Goal: Information Seeking & Learning: Learn about a topic

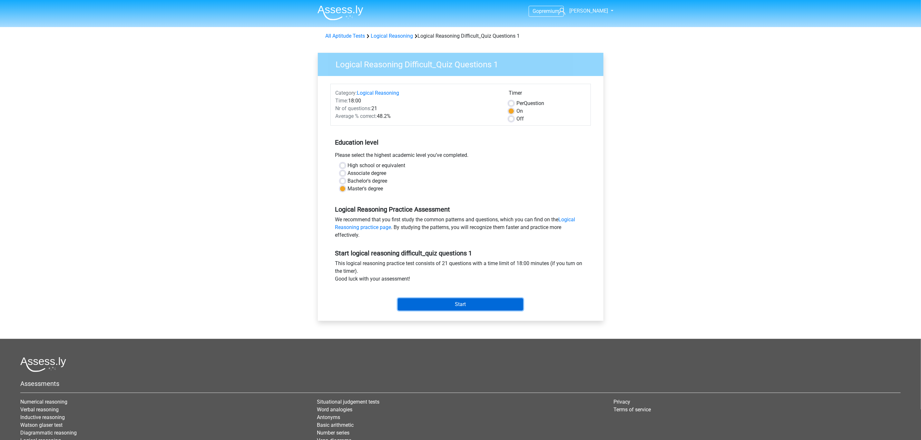
click at [491, 307] on input "Start" at bounding box center [460, 304] width 125 height 12
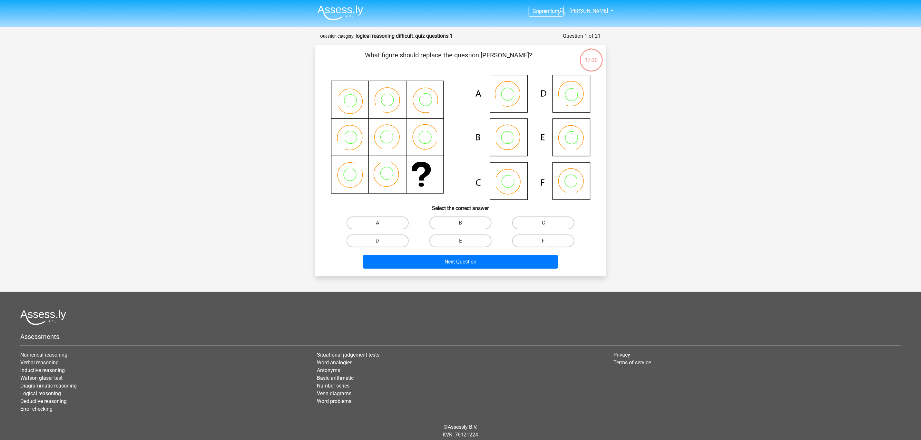
click at [471, 221] on label "B" at bounding box center [460, 223] width 62 height 13
click at [464, 223] on input "B" at bounding box center [462, 225] width 4 height 4
radio input "true"
click at [488, 262] on button "Next Question" at bounding box center [460, 262] width 195 height 14
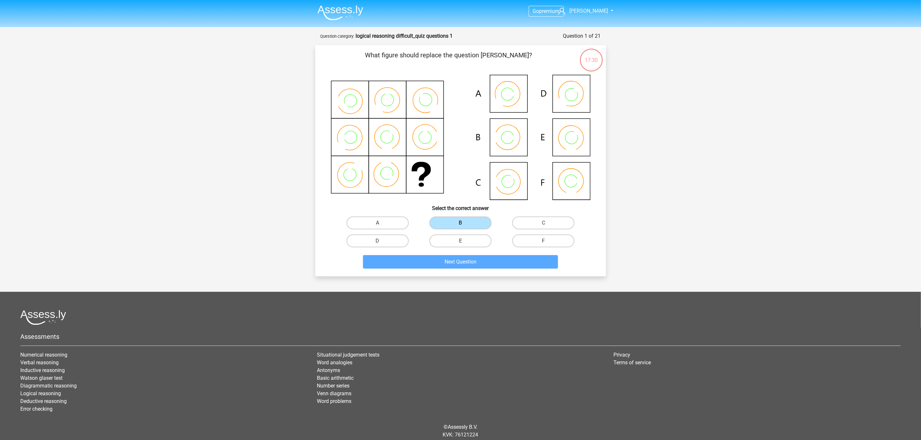
scroll to position [22, 0]
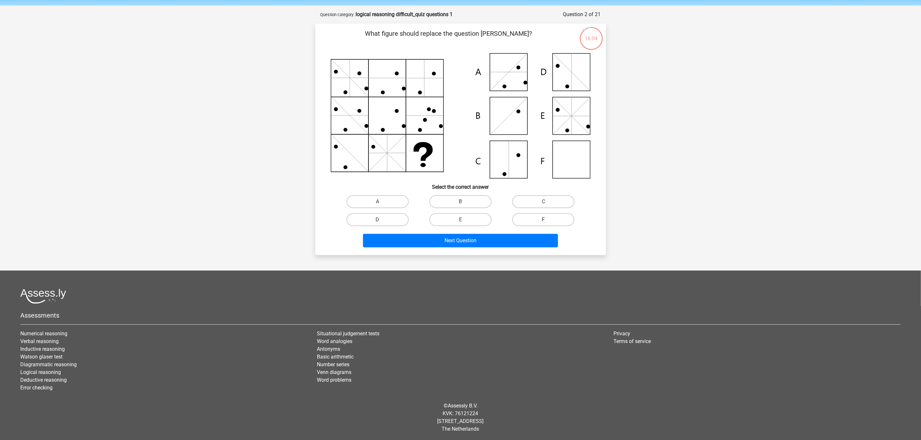
click at [545, 216] on label "F" at bounding box center [543, 219] width 62 height 13
click at [545, 220] on input "F" at bounding box center [545, 222] width 4 height 4
radio input "true"
click at [537, 237] on button "Next Question" at bounding box center [460, 241] width 195 height 14
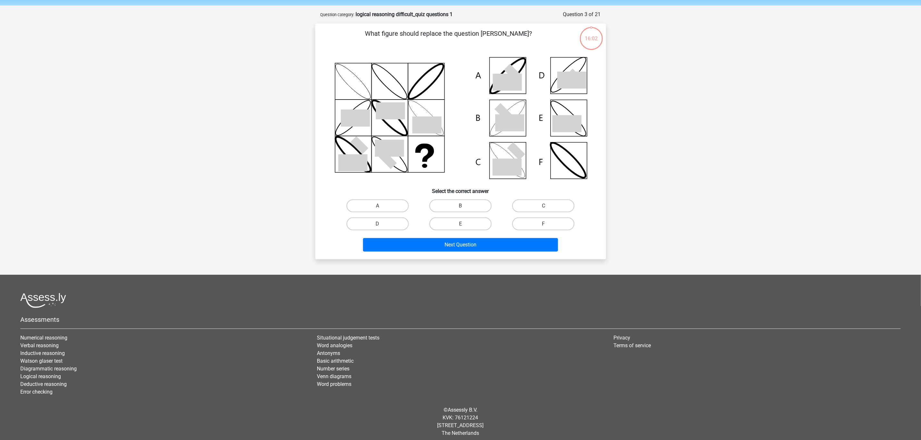
scroll to position [26, 0]
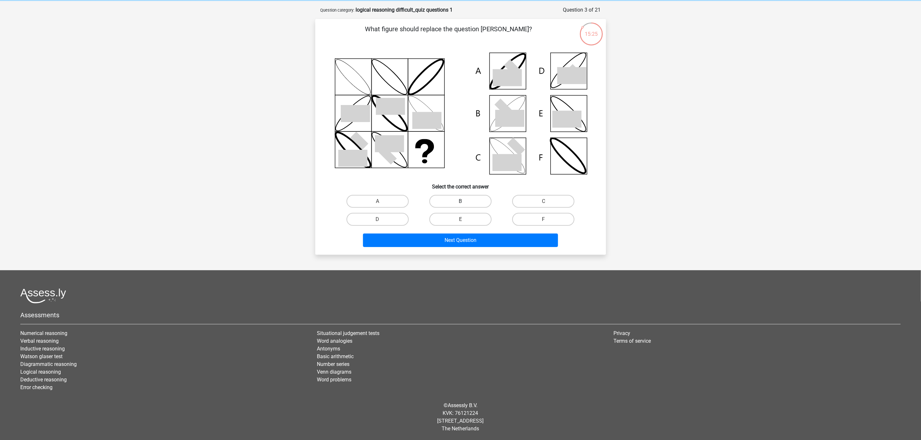
click at [471, 206] on label "B" at bounding box center [460, 201] width 62 height 13
click at [464, 206] on input "B" at bounding box center [462, 203] width 4 height 4
radio input "true"
click at [479, 239] on button "Next Question" at bounding box center [460, 241] width 195 height 14
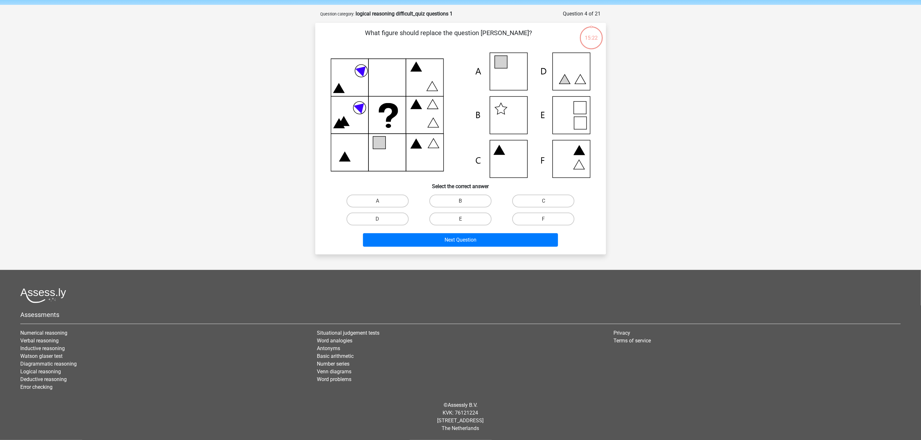
scroll to position [22, 0]
click at [479, 239] on button "Next Question" at bounding box center [460, 241] width 195 height 14
click at [461, 196] on label "B" at bounding box center [460, 201] width 62 height 13
click at [461, 202] on input "B" at bounding box center [462, 204] width 4 height 4
radio input "true"
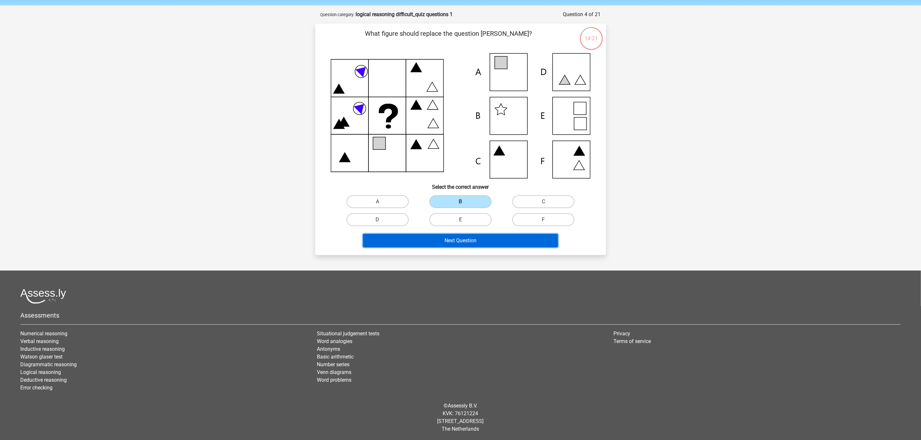
click at [477, 236] on button "Next Question" at bounding box center [460, 241] width 195 height 14
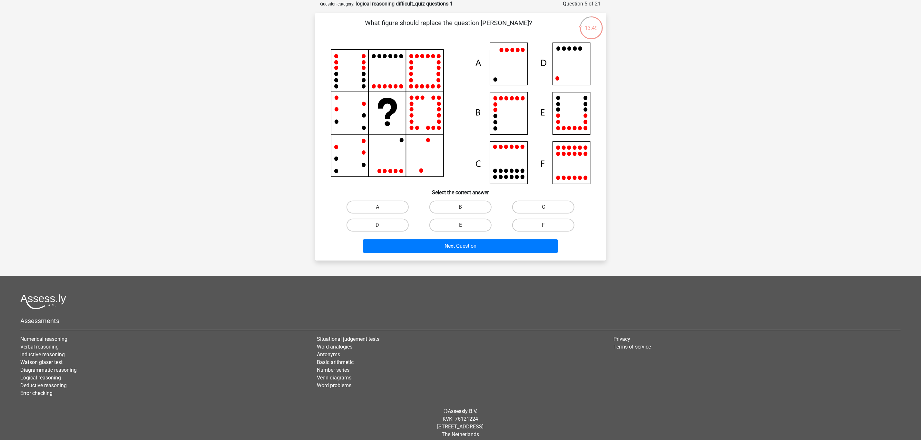
click at [380, 225] on input "D" at bounding box center [379, 227] width 4 height 4
radio input "true"
click at [441, 244] on button "Next Question" at bounding box center [460, 246] width 195 height 14
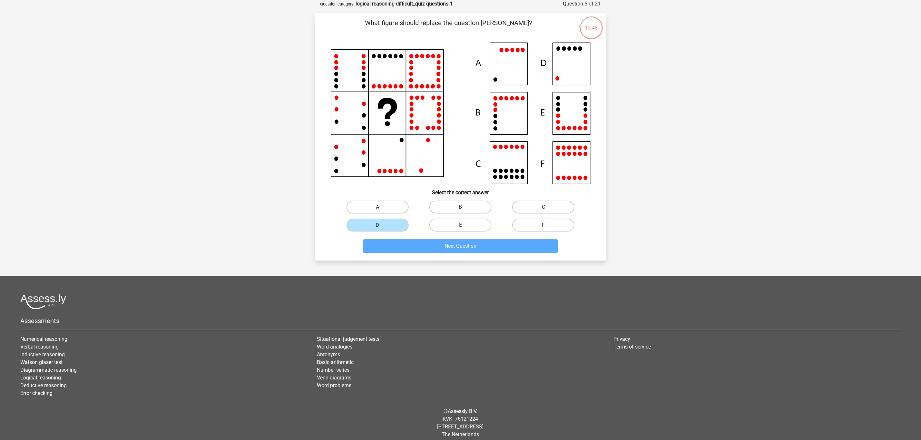
scroll to position [22, 0]
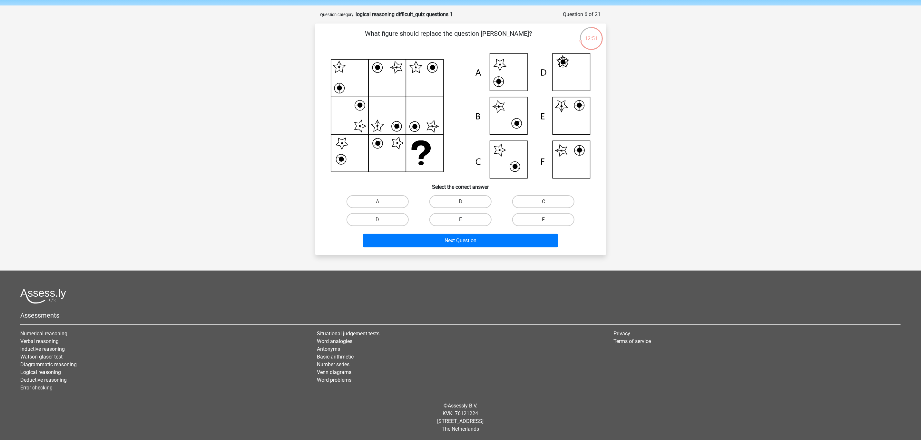
click at [478, 214] on label "E" at bounding box center [460, 219] width 62 height 13
click at [464, 220] on input "E" at bounding box center [462, 222] width 4 height 4
radio input "true"
click at [487, 238] on button "Next Question" at bounding box center [460, 241] width 195 height 14
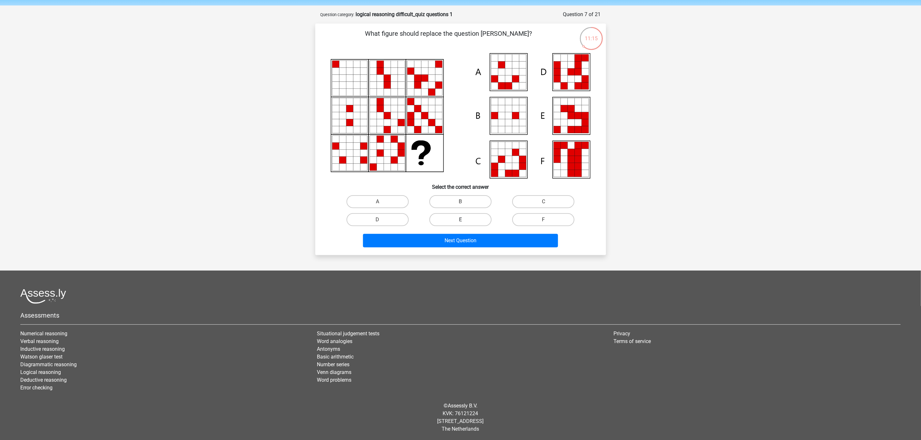
click at [478, 221] on label "E" at bounding box center [460, 219] width 62 height 13
click at [464, 221] on input "E" at bounding box center [462, 222] width 4 height 4
radio input "true"
click at [494, 237] on button "Next Question" at bounding box center [460, 241] width 195 height 14
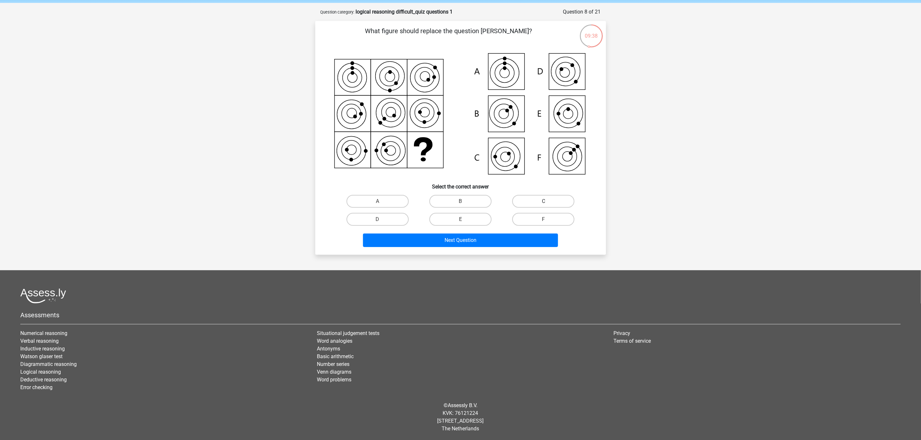
click at [526, 196] on label "C" at bounding box center [543, 201] width 62 height 13
click at [543, 201] on input "C" at bounding box center [545, 203] width 4 height 4
radio input "true"
click at [527, 238] on button "Next Question" at bounding box center [460, 241] width 195 height 14
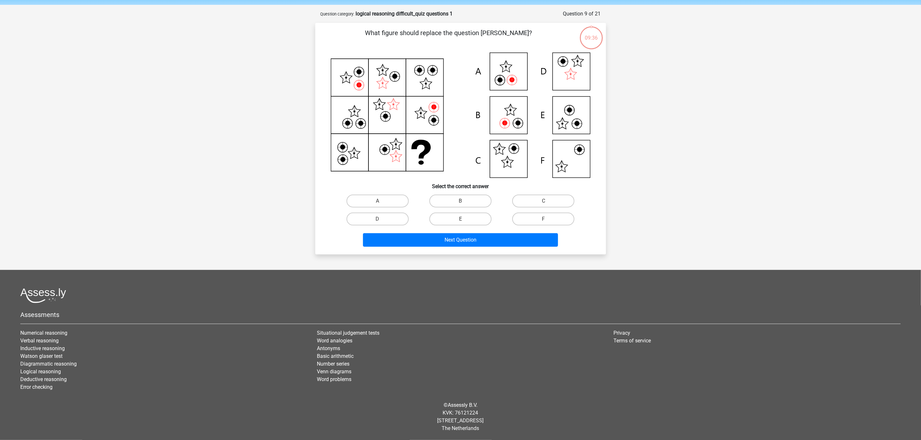
scroll to position [22, 0]
click at [383, 199] on label "A" at bounding box center [377, 201] width 62 height 13
click at [381, 202] on input "A" at bounding box center [379, 204] width 4 height 4
radio input "true"
click at [427, 237] on button "Next Question" at bounding box center [460, 241] width 195 height 14
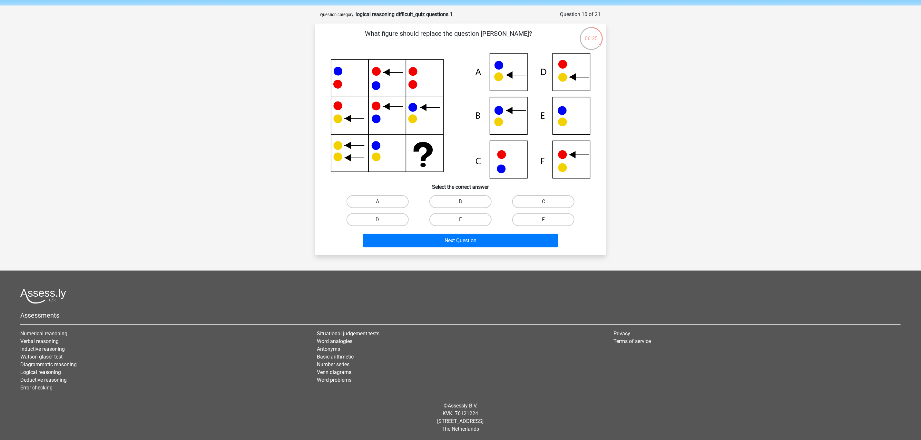
click at [386, 199] on label "A" at bounding box center [377, 201] width 62 height 13
click at [381, 202] on input "A" at bounding box center [379, 204] width 4 height 4
radio input "true"
click at [420, 244] on button "Next Question" at bounding box center [460, 241] width 195 height 14
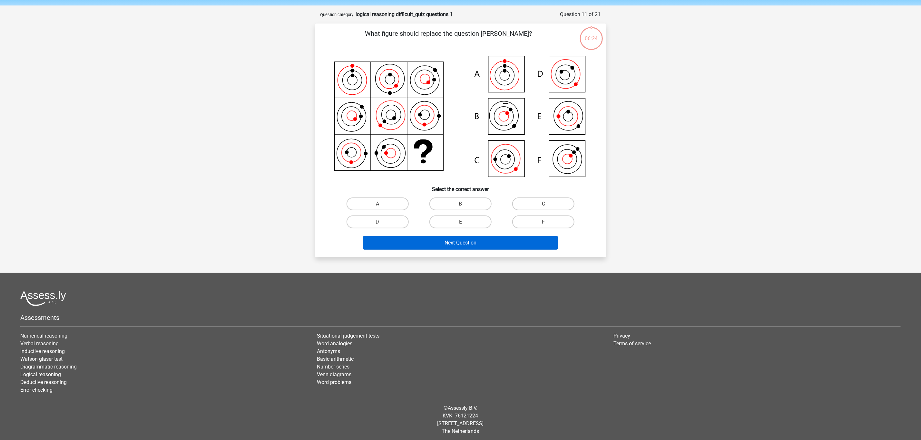
scroll to position [24, 0]
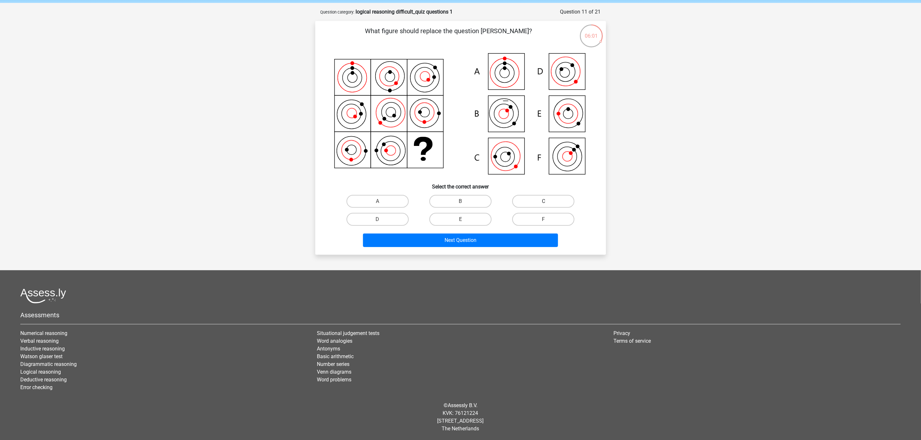
click at [539, 203] on label "C" at bounding box center [543, 201] width 62 height 13
click at [543, 203] on input "C" at bounding box center [545, 203] width 4 height 4
radio input "true"
click at [531, 237] on button "Next Question" at bounding box center [460, 241] width 195 height 14
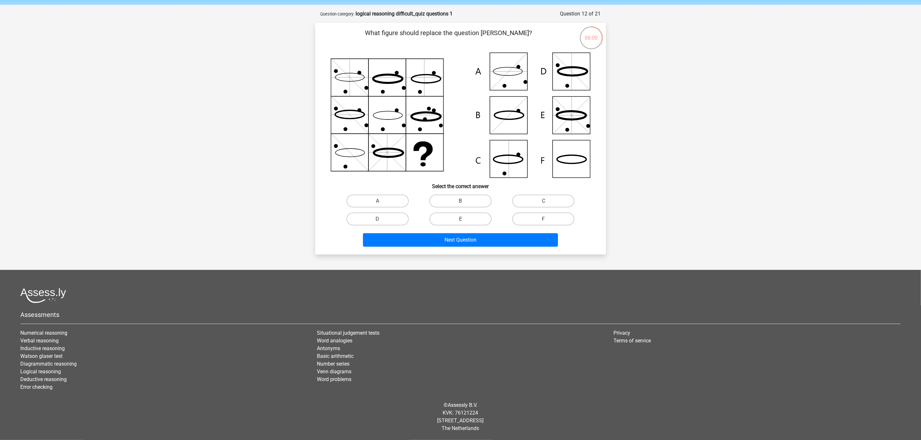
scroll to position [22, 0]
click at [572, 164] on icon at bounding box center [571, 160] width 29 height 8
click at [572, 159] on icon at bounding box center [461, 115] width 260 height 125
click at [568, 216] on label "F" at bounding box center [543, 219] width 62 height 13
click at [547, 220] on input "F" at bounding box center [545, 222] width 4 height 4
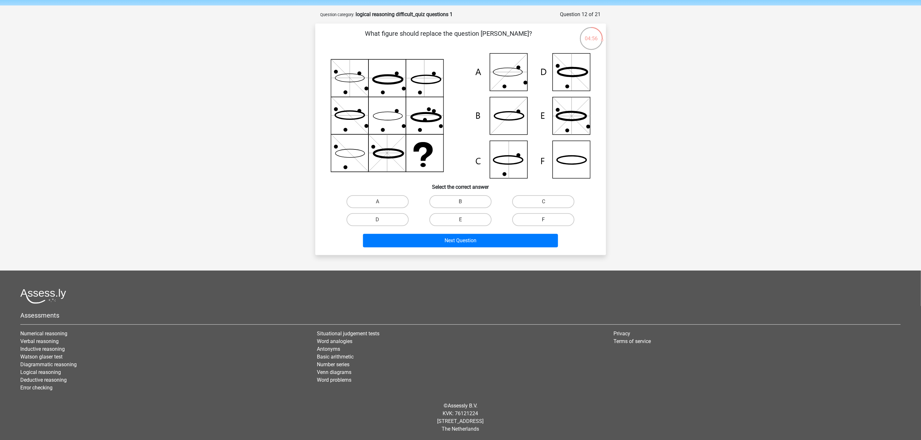
radio input "true"
click at [546, 235] on button "Next Question" at bounding box center [460, 241] width 195 height 14
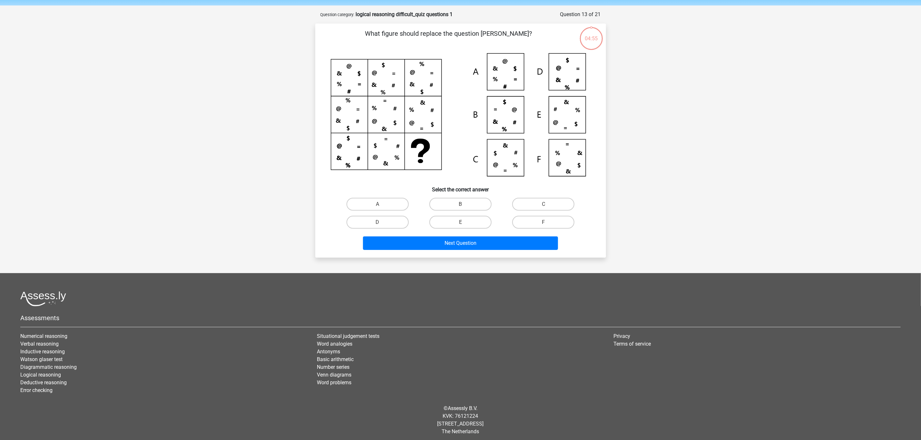
scroll to position [24, 0]
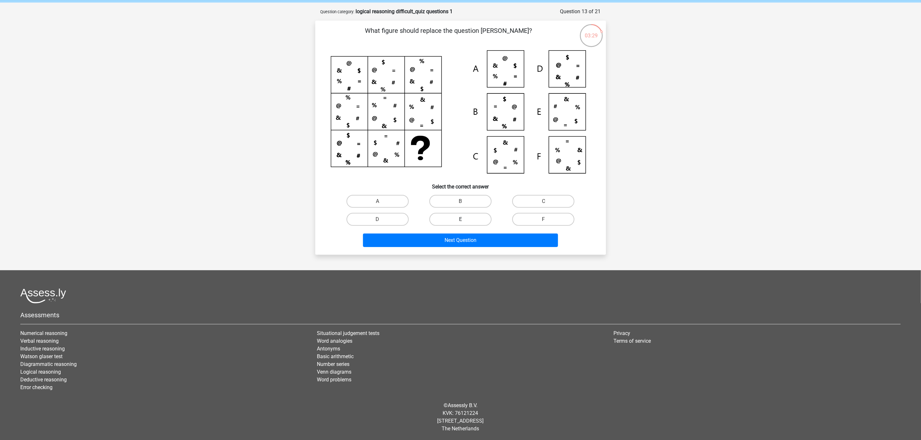
click at [488, 220] on label "E" at bounding box center [460, 219] width 62 height 13
click at [464, 220] on input "E" at bounding box center [462, 221] width 4 height 4
radio input "true"
click at [530, 198] on label "C" at bounding box center [543, 201] width 62 height 13
click at [543, 201] on input "C" at bounding box center [545, 203] width 4 height 4
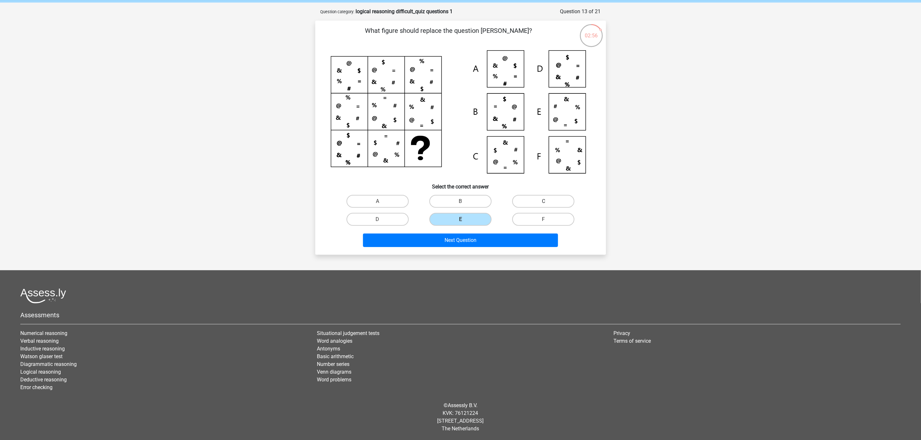
radio input "true"
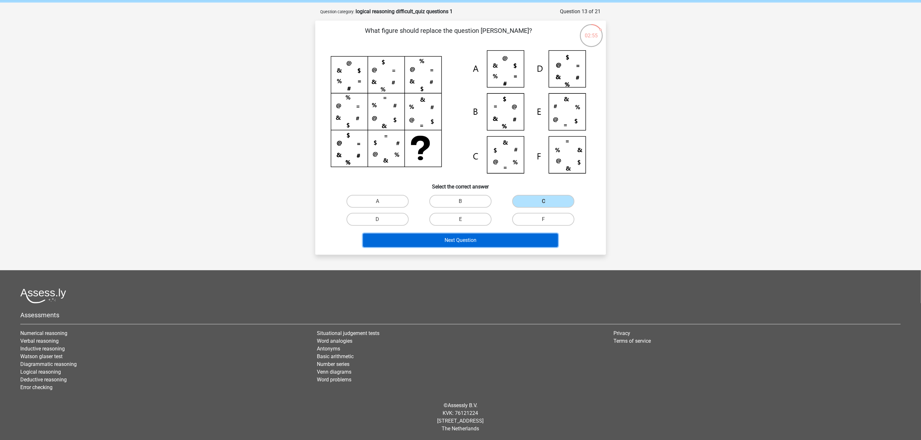
click at [507, 242] on button "Next Question" at bounding box center [460, 241] width 195 height 14
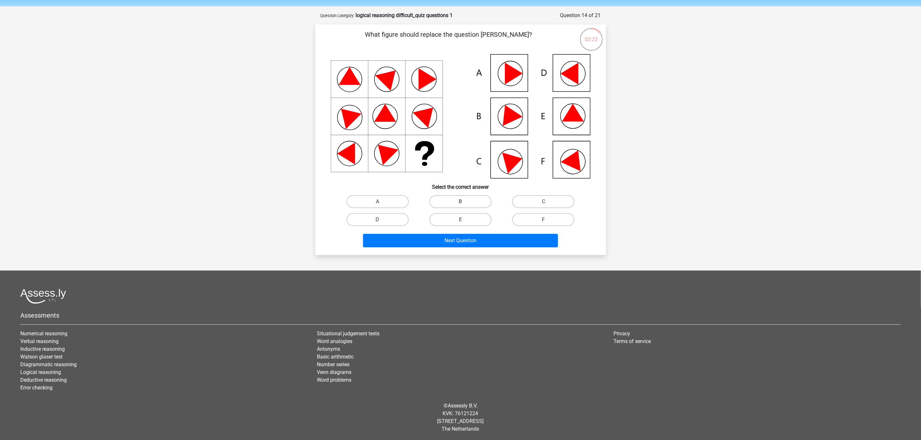
click at [445, 201] on label "B" at bounding box center [460, 201] width 62 height 13
click at [460, 202] on input "B" at bounding box center [462, 204] width 4 height 4
radio input "true"
click at [458, 237] on button "Next Question" at bounding box center [460, 241] width 195 height 14
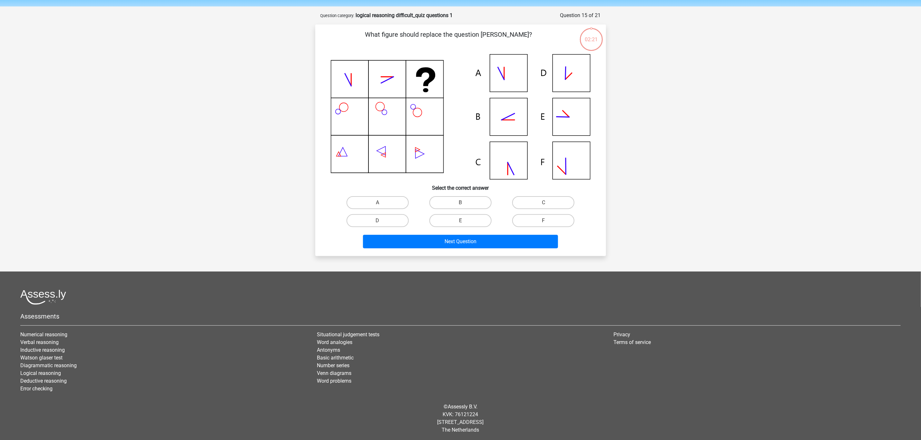
scroll to position [22, 0]
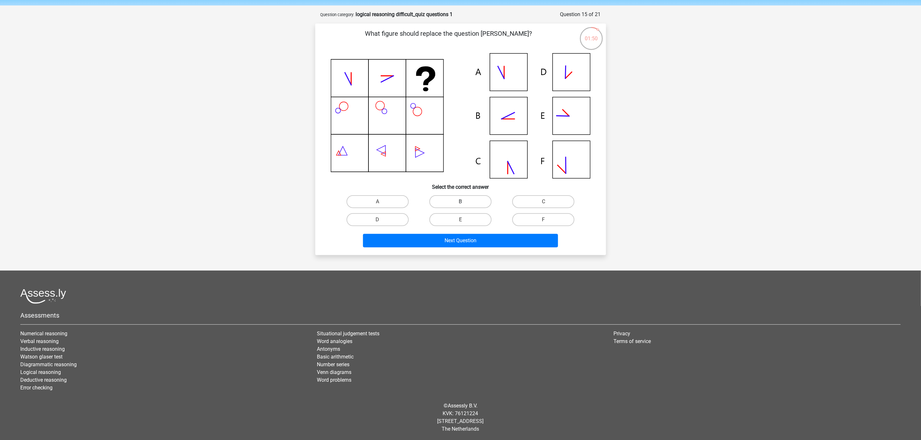
click at [481, 198] on label "B" at bounding box center [460, 201] width 62 height 13
click at [464, 202] on input "B" at bounding box center [462, 204] width 4 height 4
radio input "true"
click at [484, 242] on button "Next Question" at bounding box center [460, 241] width 195 height 14
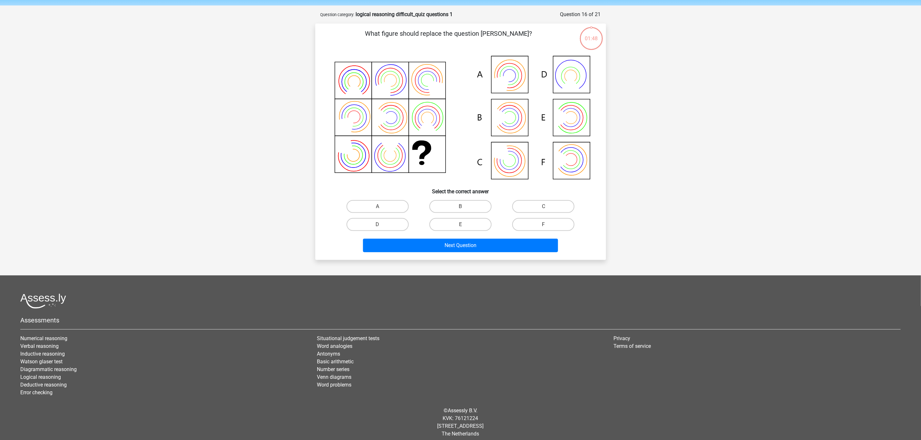
scroll to position [26, 0]
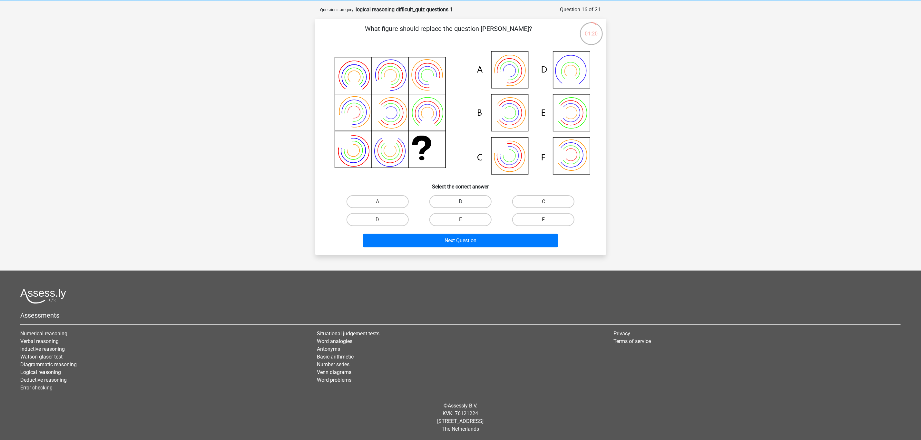
click at [469, 197] on label "B" at bounding box center [460, 201] width 62 height 13
click at [464, 202] on input "B" at bounding box center [462, 204] width 4 height 4
radio input "true"
click at [469, 240] on button "Next Question" at bounding box center [460, 241] width 195 height 14
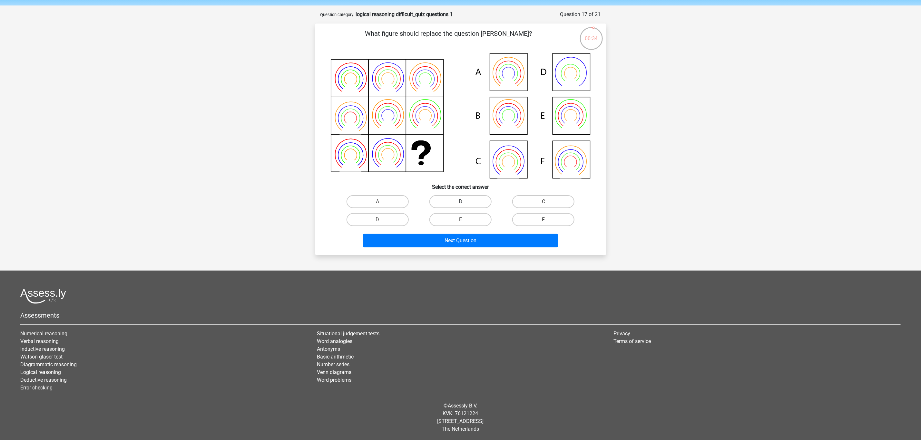
click at [458, 203] on label "B" at bounding box center [460, 201] width 62 height 13
click at [460, 203] on input "B" at bounding box center [462, 204] width 4 height 4
radio input "true"
click at [473, 242] on button "Next Question" at bounding box center [460, 241] width 195 height 14
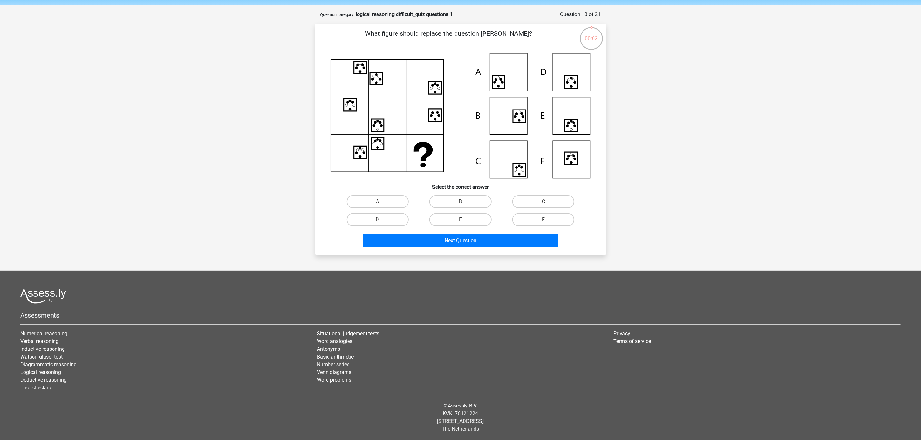
click at [475, 212] on div "E" at bounding box center [460, 220] width 83 height 18
click at [475, 216] on label "E" at bounding box center [460, 219] width 62 height 13
click at [464, 220] on input "E" at bounding box center [462, 222] width 4 height 4
radio input "true"
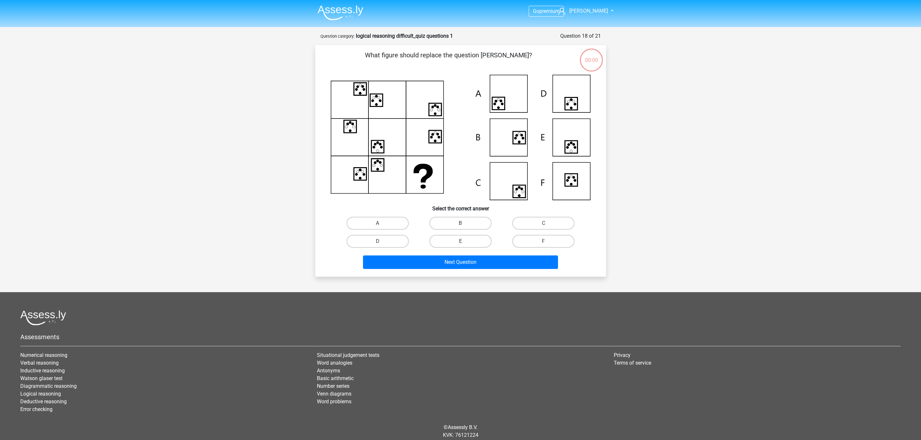
scroll to position [22, 0]
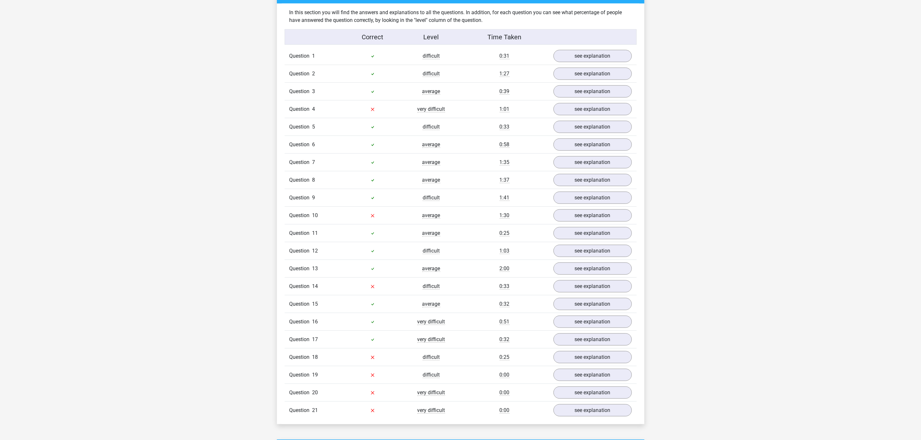
scroll to position [483, 0]
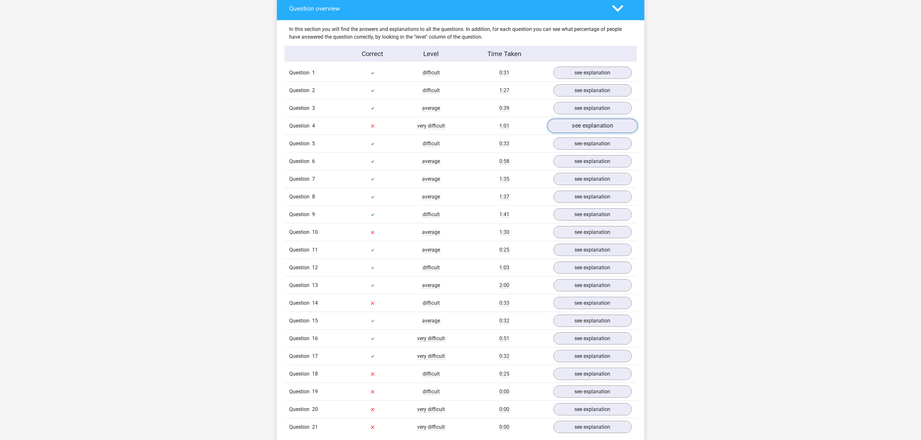
click at [617, 128] on link "see explanation" at bounding box center [592, 126] width 90 height 14
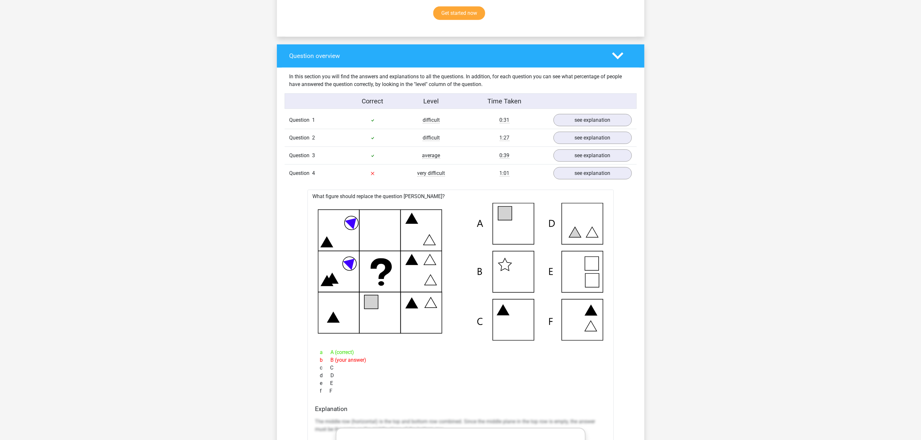
scroll to position [435, 0]
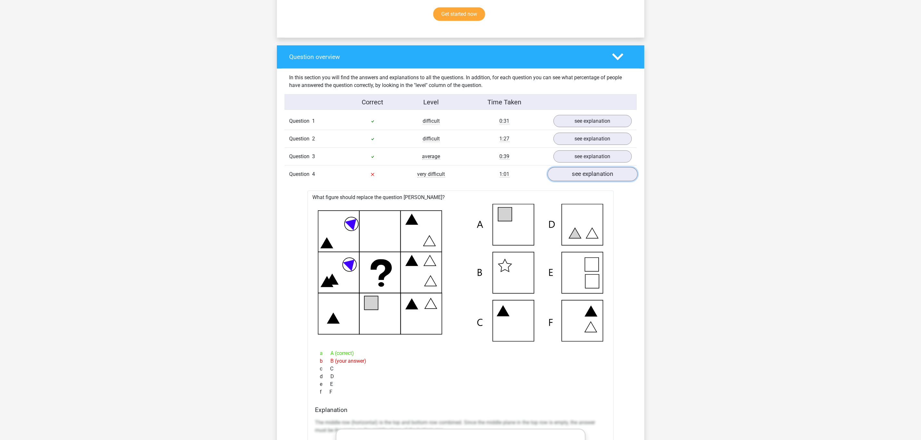
click at [603, 180] on link "see explanation" at bounding box center [592, 174] width 90 height 14
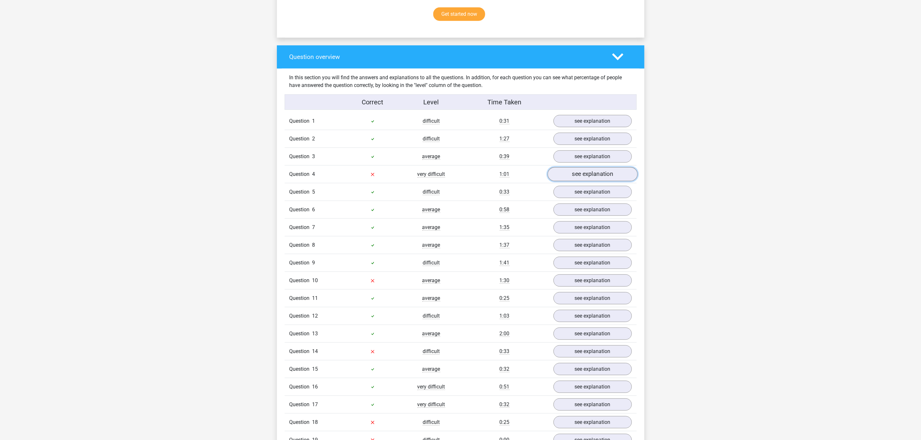
scroll to position [483, 0]
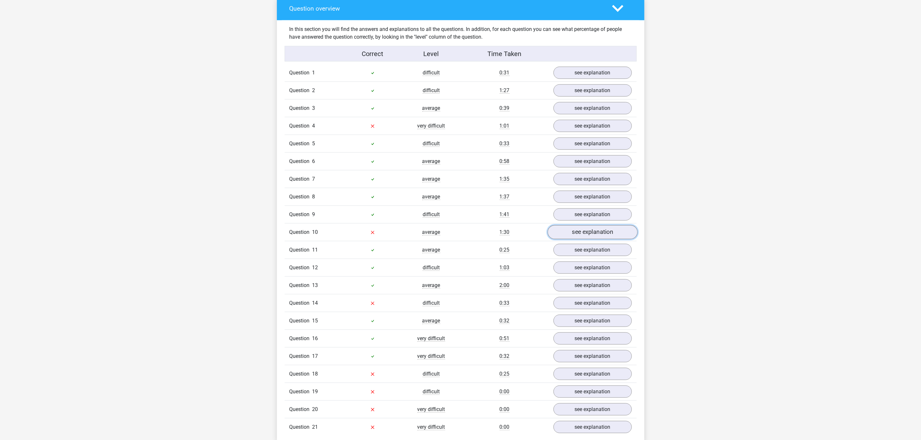
click at [597, 239] on link "see explanation" at bounding box center [592, 232] width 90 height 14
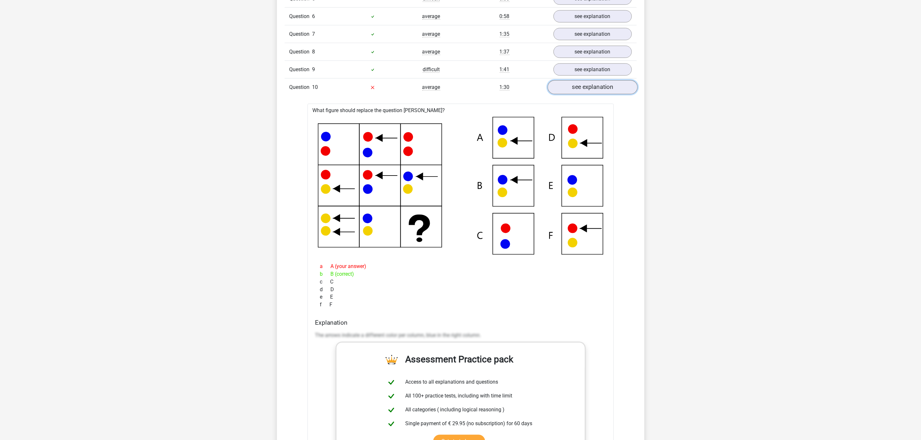
scroll to position [677, 0]
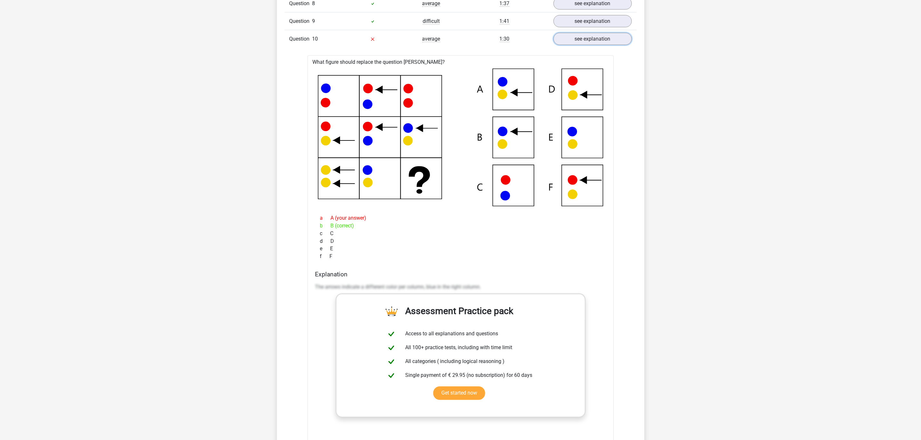
drag, startPoint x: 613, startPoint y: 49, endPoint x: 587, endPoint y: 73, distance: 35.6
click at [613, 45] on link "see explanation" at bounding box center [592, 39] width 78 height 12
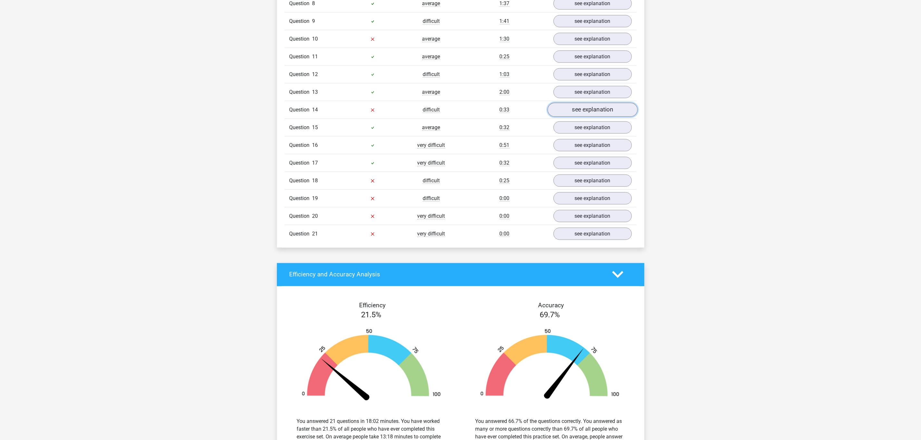
click at [607, 117] on link "see explanation" at bounding box center [592, 110] width 90 height 14
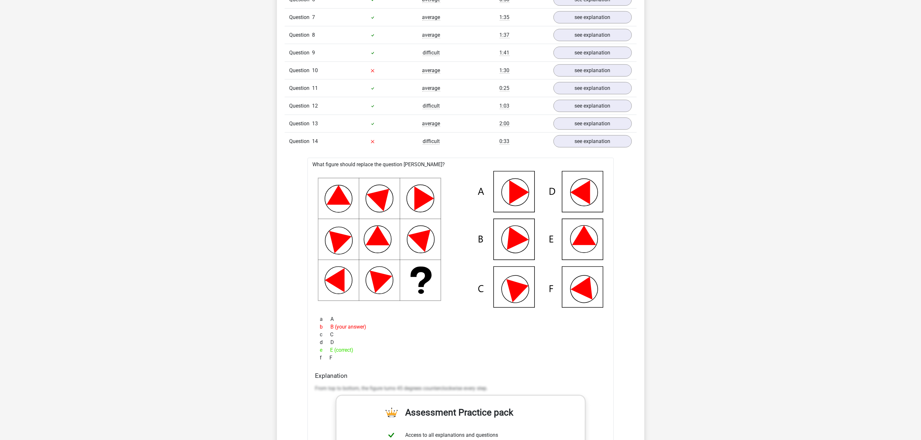
scroll to position [628, 0]
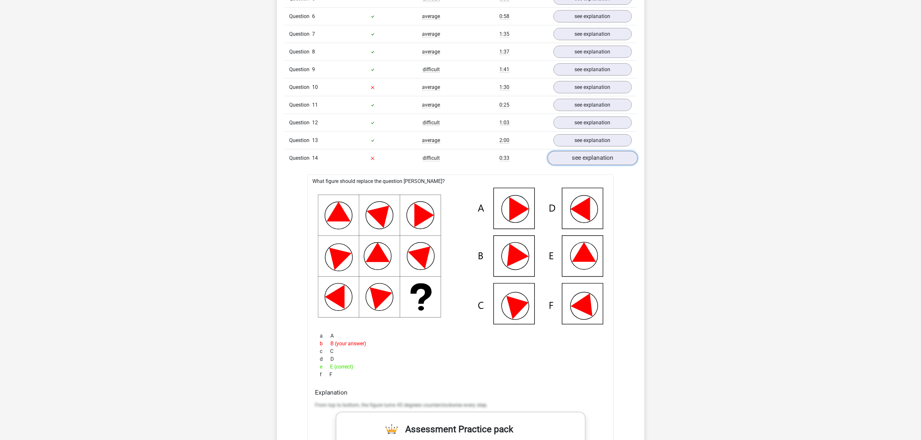
click at [578, 165] on link "see explanation" at bounding box center [592, 158] width 90 height 14
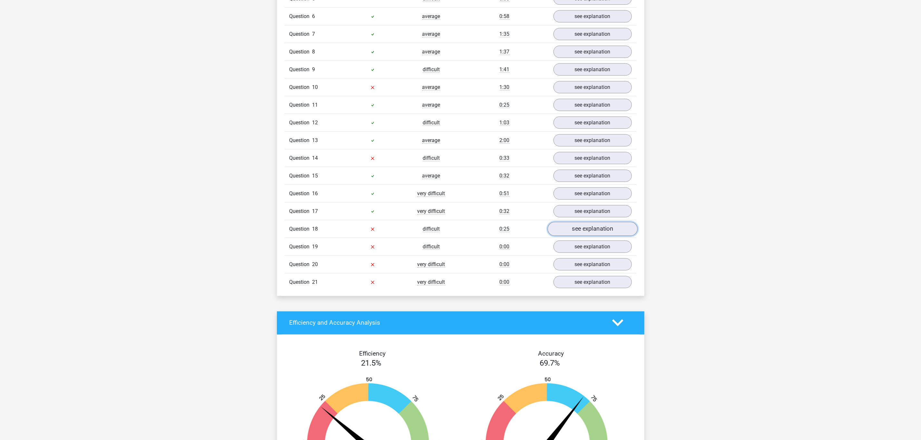
click at [590, 236] on link "see explanation" at bounding box center [592, 229] width 90 height 14
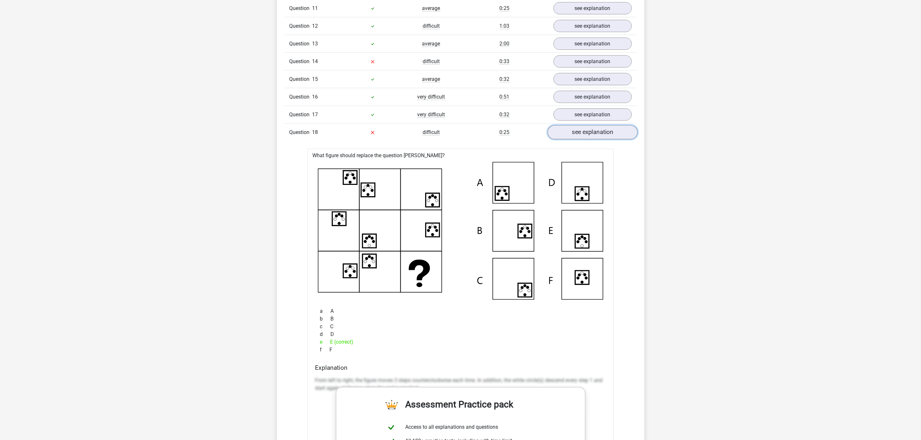
scroll to position [773, 0]
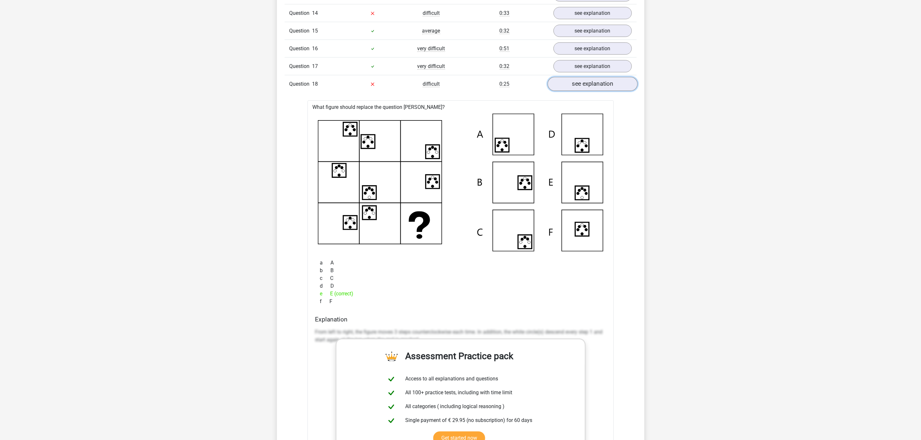
drag, startPoint x: 586, startPoint y: 98, endPoint x: 565, endPoint y: 116, distance: 27.9
click at [586, 91] on link "see explanation" at bounding box center [592, 84] width 90 height 14
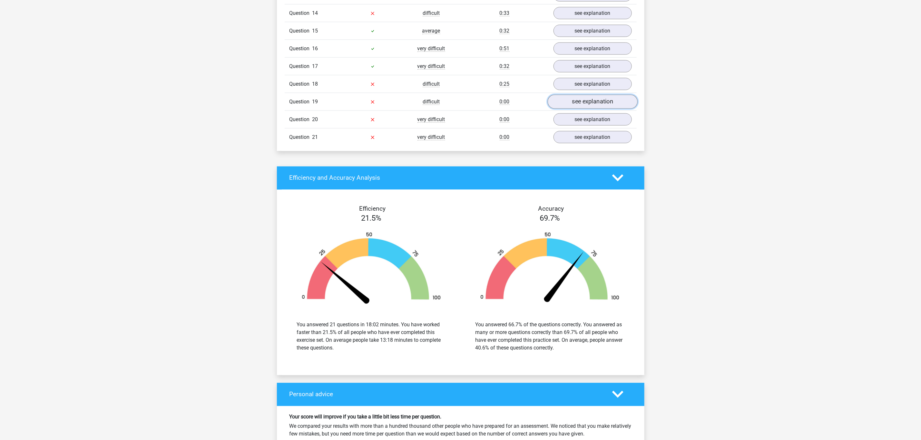
click at [613, 109] on link "see explanation" at bounding box center [592, 102] width 90 height 14
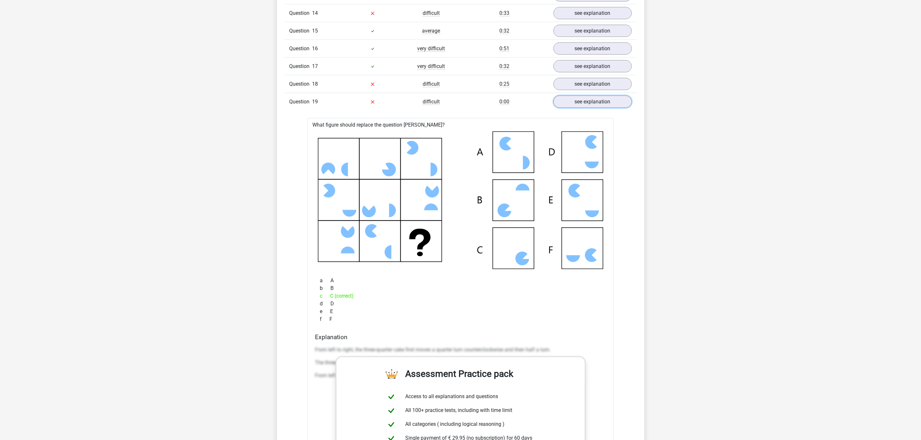
drag, startPoint x: 583, startPoint y: 114, endPoint x: 573, endPoint y: 118, distance: 10.5
click at [583, 108] on link "see explanation" at bounding box center [592, 102] width 78 height 12
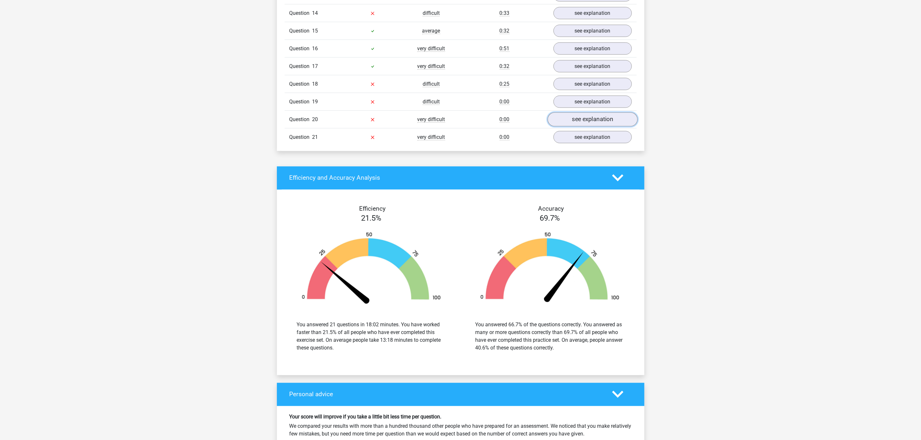
click at [603, 127] on link "see explanation" at bounding box center [592, 119] width 90 height 14
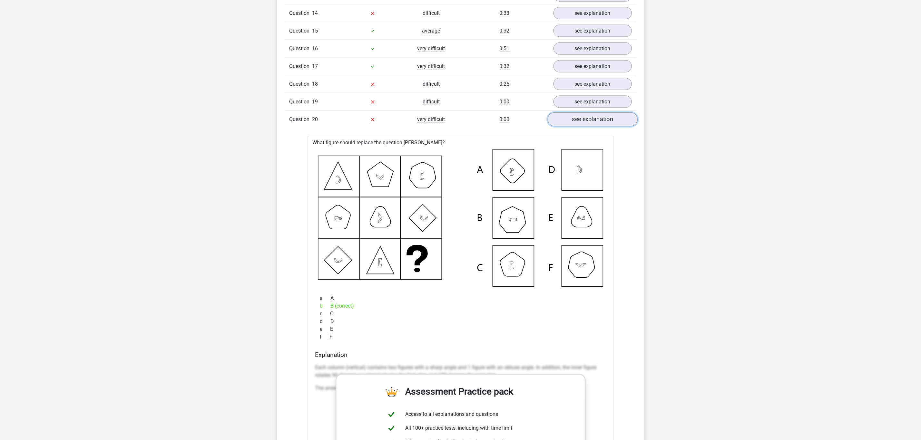
click at [566, 127] on link "see explanation" at bounding box center [592, 119] width 90 height 14
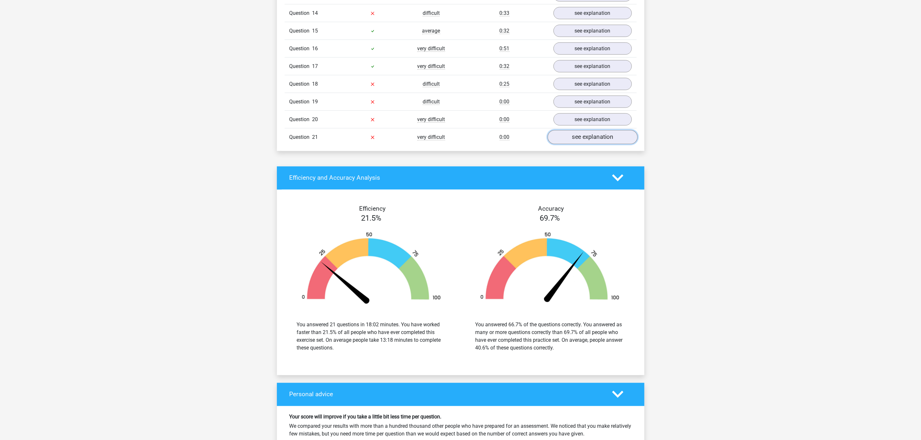
click at [568, 144] on link "see explanation" at bounding box center [592, 137] width 90 height 14
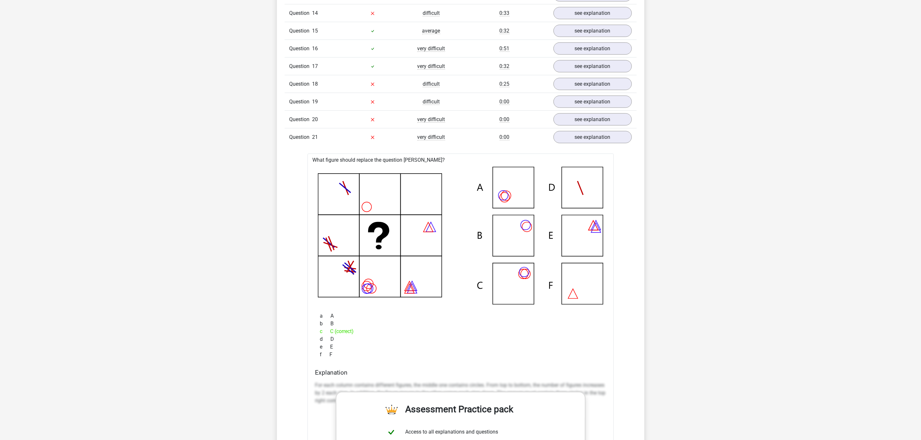
drag, startPoint x: 785, startPoint y: 314, endPoint x: 750, endPoint y: 333, distance: 39.1
click at [785, 314] on div "Go premium Denis graoak@yahoo.fr" at bounding box center [460, 249] width 921 height 2045
click at [853, 217] on div "Go premium Denis graoak@yahoo.fr" at bounding box center [460, 249] width 921 height 2045
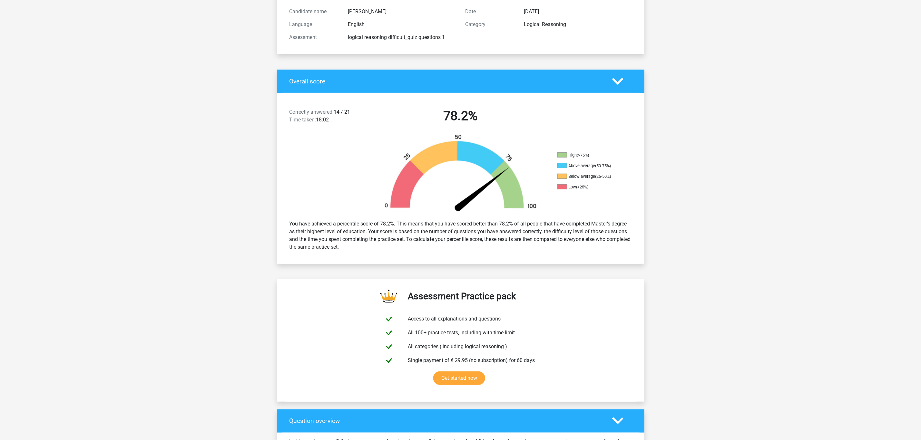
scroll to position [118, 0]
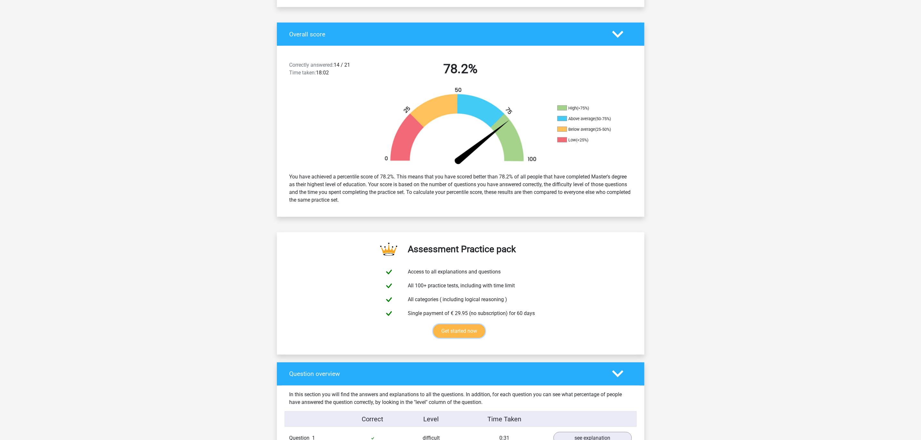
click at [476, 332] on link "Get started now" at bounding box center [459, 331] width 52 height 14
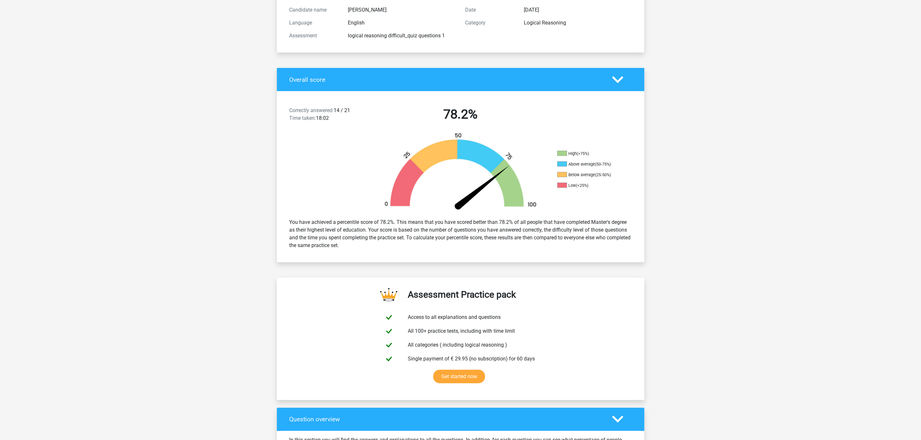
scroll to position [0, 0]
